Goal: Task Accomplishment & Management: Complete application form

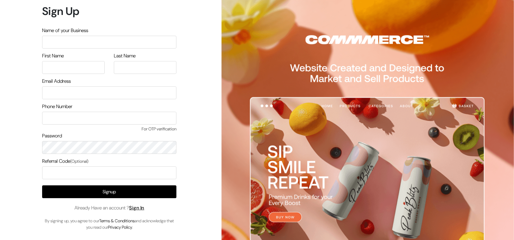
click at [113, 193] on button "Signup" at bounding box center [109, 191] width 134 height 13
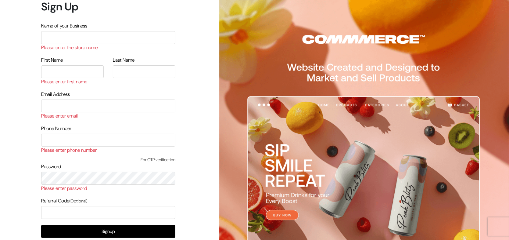
click at [106, 44] on div "Name of your Business Please enter the store name" at bounding box center [108, 37] width 134 height 31
click at [117, 34] on input "text" at bounding box center [108, 37] width 134 height 13
type input "arasanstore"
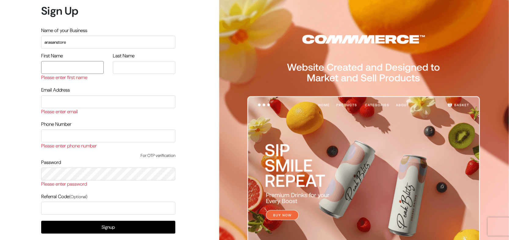
click at [76, 67] on input "text" at bounding box center [72, 67] width 63 height 13
type input "arasan"
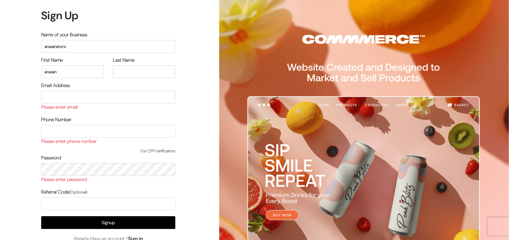
click at [123, 64] on div "Last Name" at bounding box center [144, 67] width 63 height 22
click at [132, 70] on input "text" at bounding box center [144, 71] width 63 height 13
type input "arasan"
click at [96, 96] on input "email" at bounding box center [108, 97] width 134 height 13
type input "arasantesting@gmail.com"
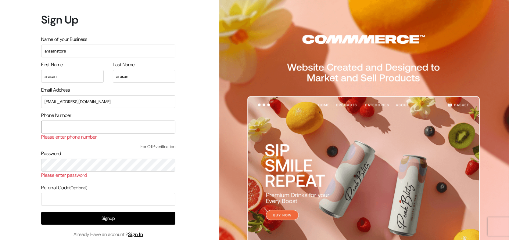
click at [142, 125] on input "text" at bounding box center [108, 127] width 134 height 13
type input "9500829799"
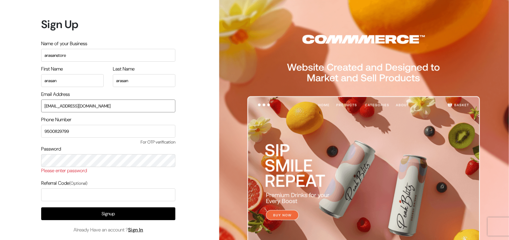
type input "[EMAIL_ADDRESS][DOMAIN_NAME]"
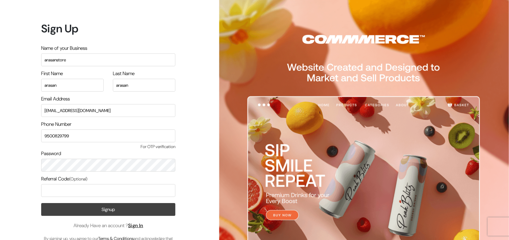
click at [99, 210] on button "Signup" at bounding box center [108, 209] width 134 height 13
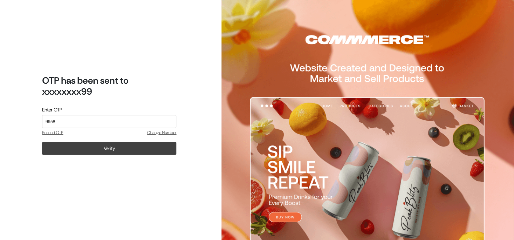
type input "9958"
click at [108, 152] on button "Verify" at bounding box center [109, 148] width 134 height 13
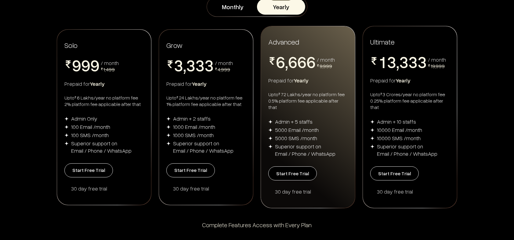
scroll to position [100, 0]
click at [93, 173] on button "Start Free Trial" at bounding box center [88, 170] width 49 height 14
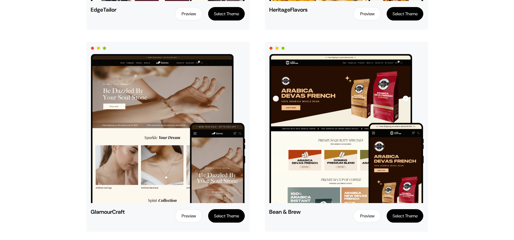
scroll to position [1451, 0]
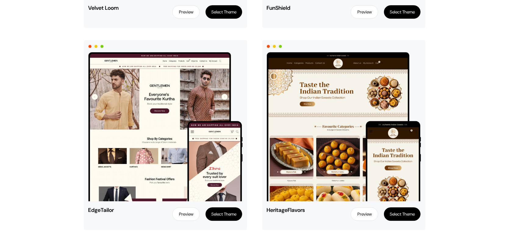
click at [221, 219] on button "Select Theme" at bounding box center [224, 213] width 37 height 13
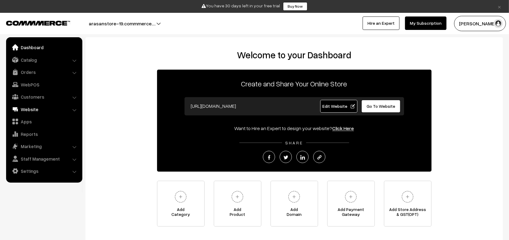
click at [42, 106] on link "Website" at bounding box center [44, 109] width 73 height 11
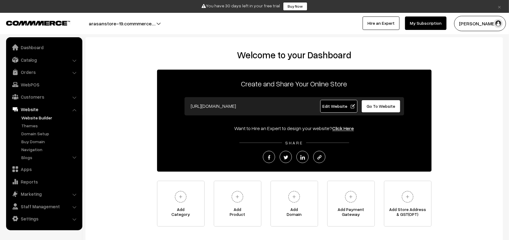
click at [45, 117] on link "Website Builder" at bounding box center [50, 117] width 60 height 6
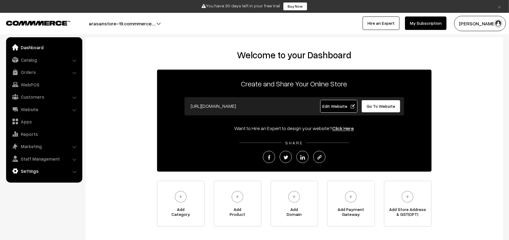
click at [43, 168] on link "Settings" at bounding box center [44, 170] width 73 height 11
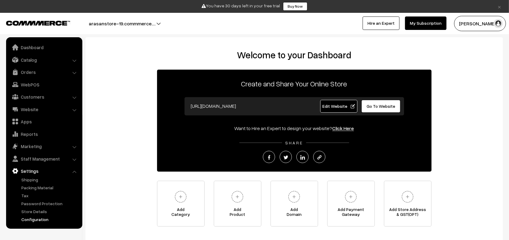
click at [31, 220] on link "Configuration" at bounding box center [50, 219] width 60 height 6
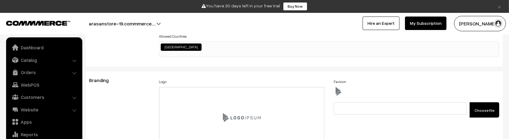
scroll to position [75, 0]
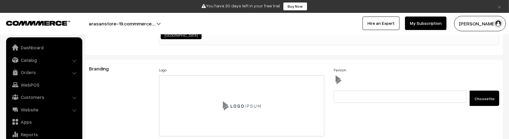
scroll to position [75, 0]
